Goal: Navigation & Orientation: Go to known website

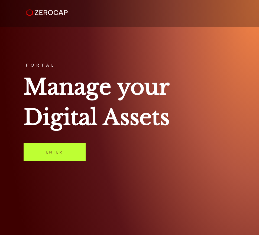
click at [54, 156] on link "Enter" at bounding box center [55, 152] width 62 height 18
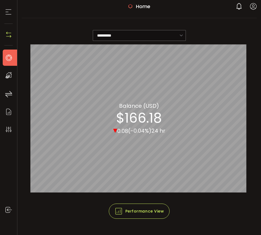
scroll to position [7, 0]
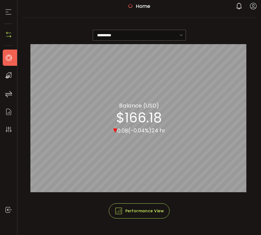
click at [8, 77] on icon at bounding box center [9, 75] width 8 height 8
